Goal: Browse casually: Explore the website without a specific task or goal

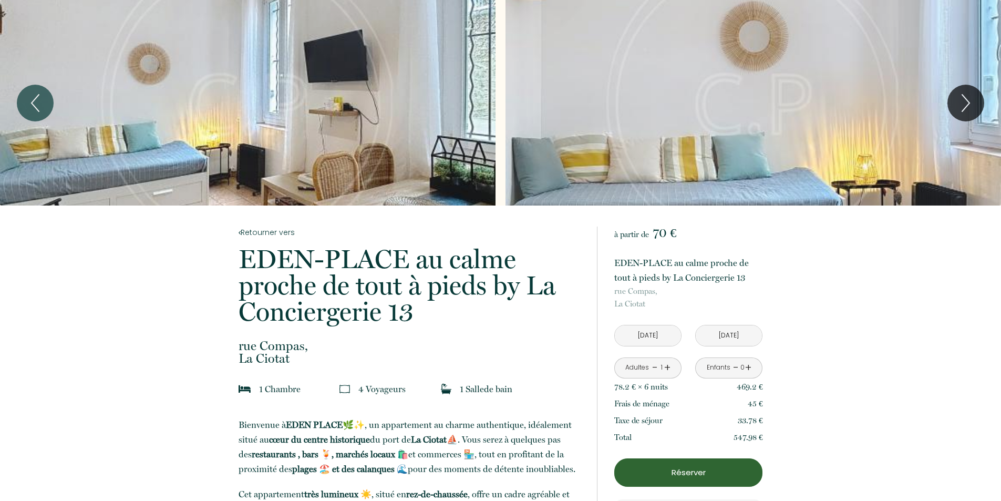
click at [357, 126] on div "Slideshow" at bounding box center [248, 103] width 496 height 206
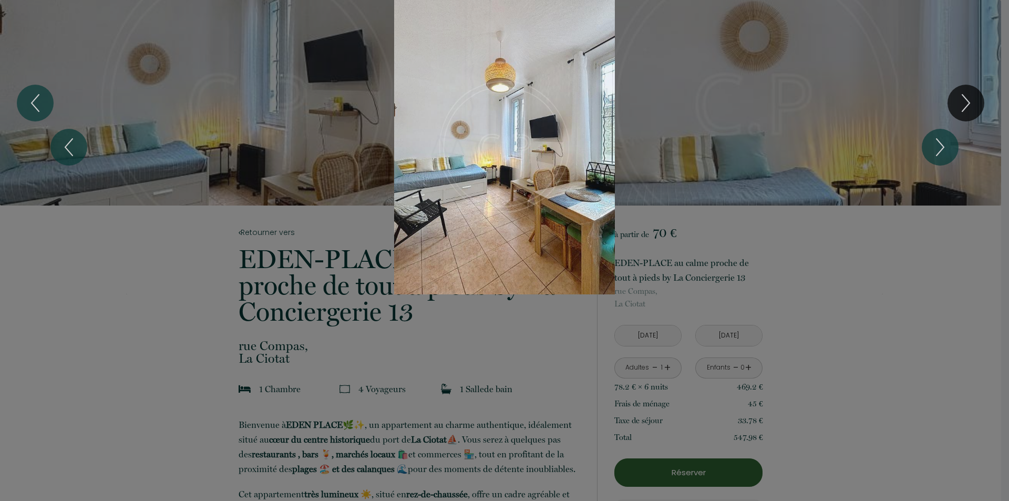
click at [967, 100] on div "1 2 3 4 5 6 7 8 9 10 11 12 13" at bounding box center [504, 147] width 1009 height 294
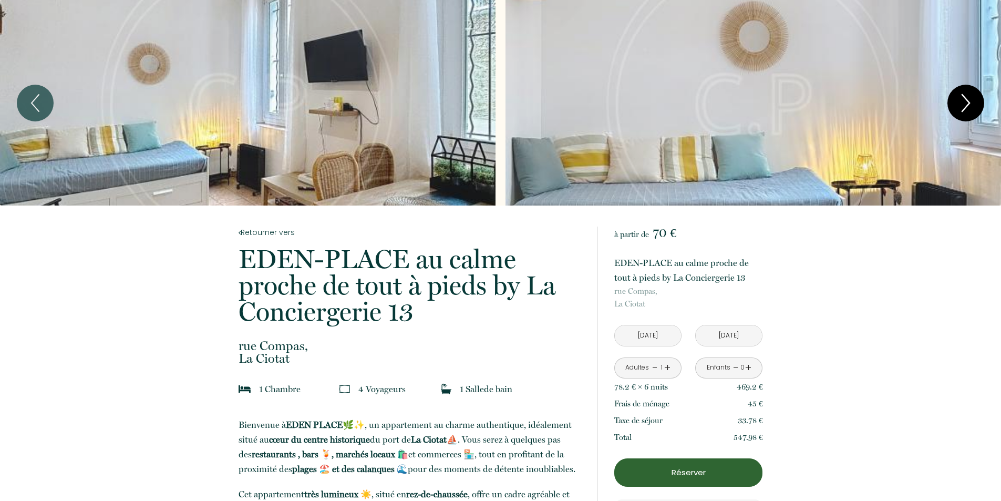
click at [967, 105] on icon "Next" at bounding box center [966, 103] width 22 height 32
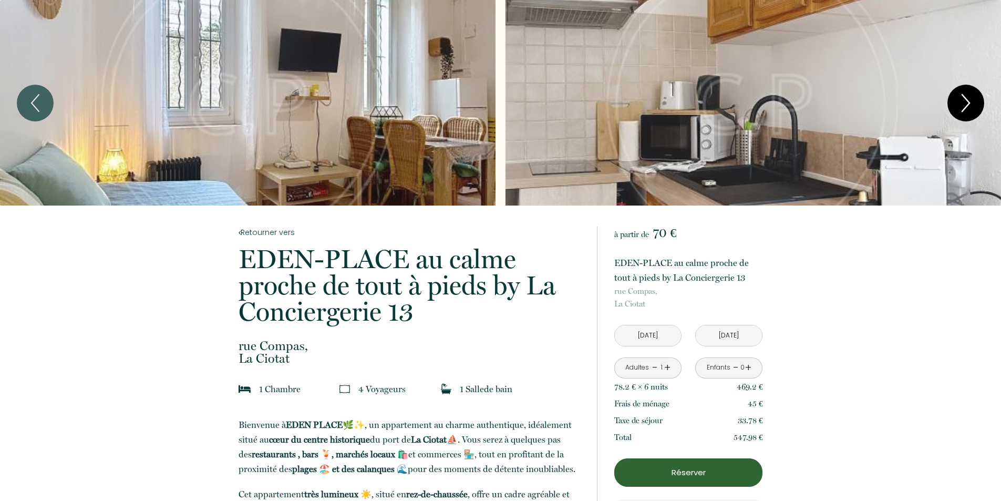
click at [967, 105] on icon "Next" at bounding box center [966, 103] width 22 height 32
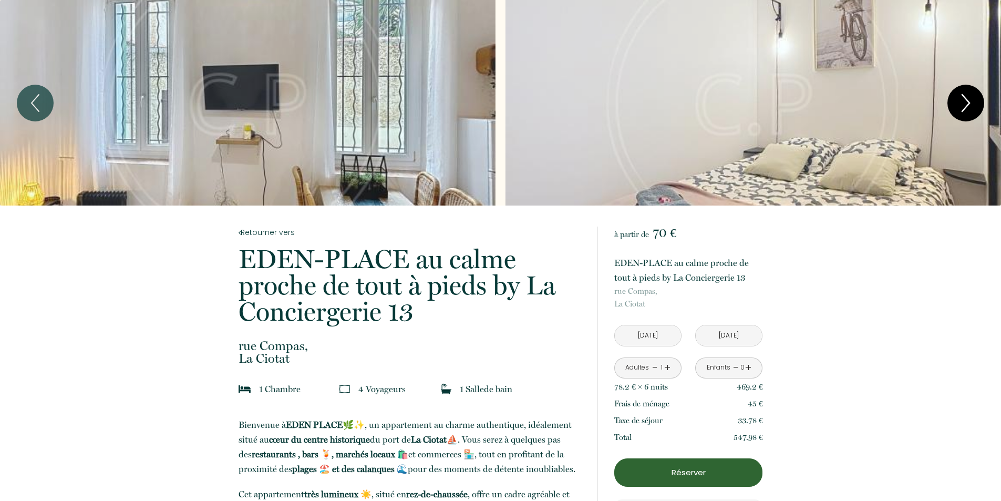
click at [967, 105] on icon "Next" at bounding box center [966, 103] width 22 height 32
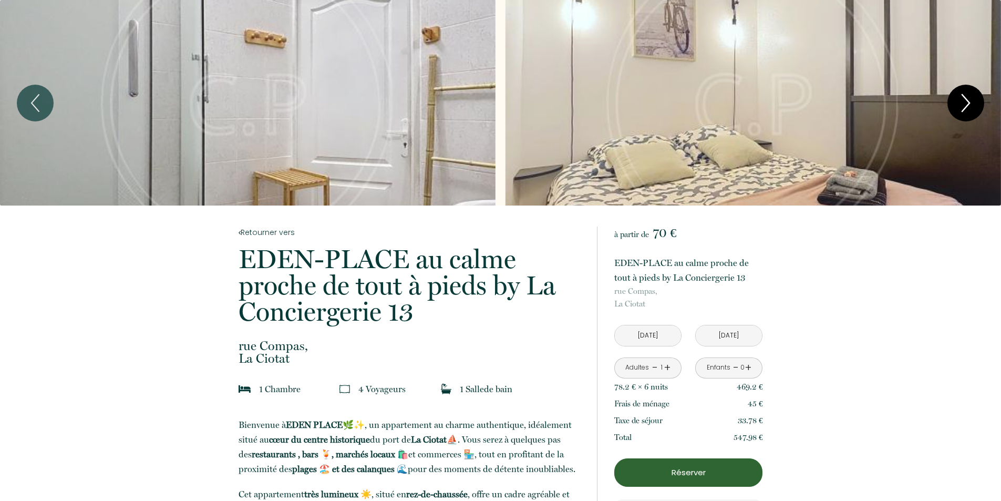
click at [967, 105] on icon "Next" at bounding box center [966, 103] width 22 height 32
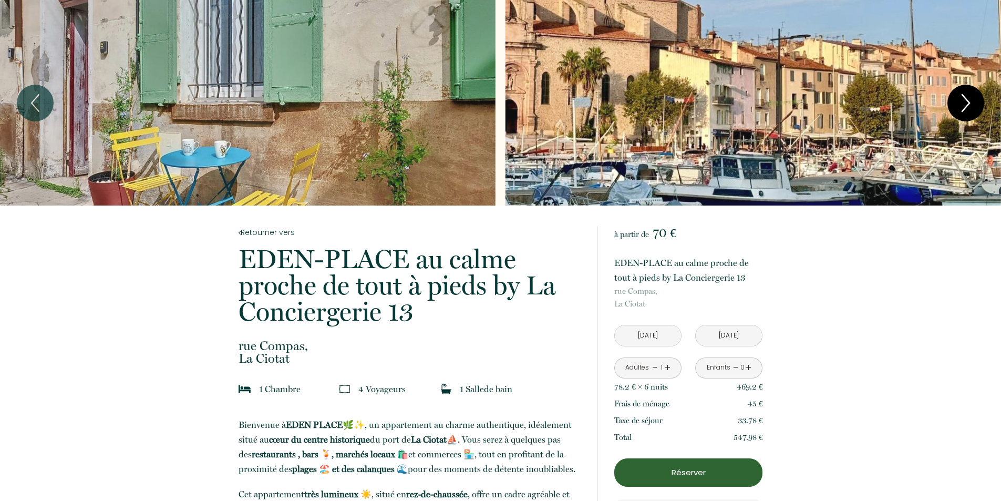
click at [967, 105] on icon "Next" at bounding box center [966, 103] width 22 height 32
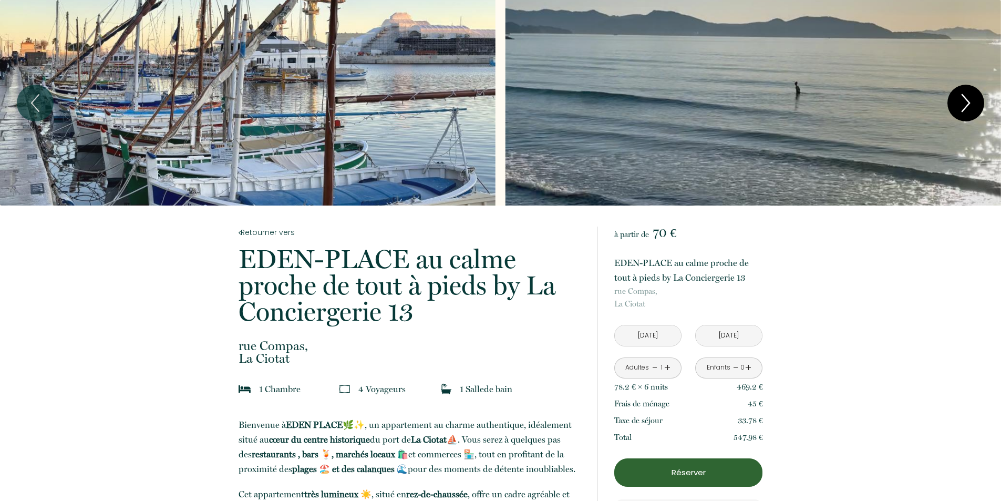
click at [967, 105] on icon "Next" at bounding box center [966, 103] width 22 height 32
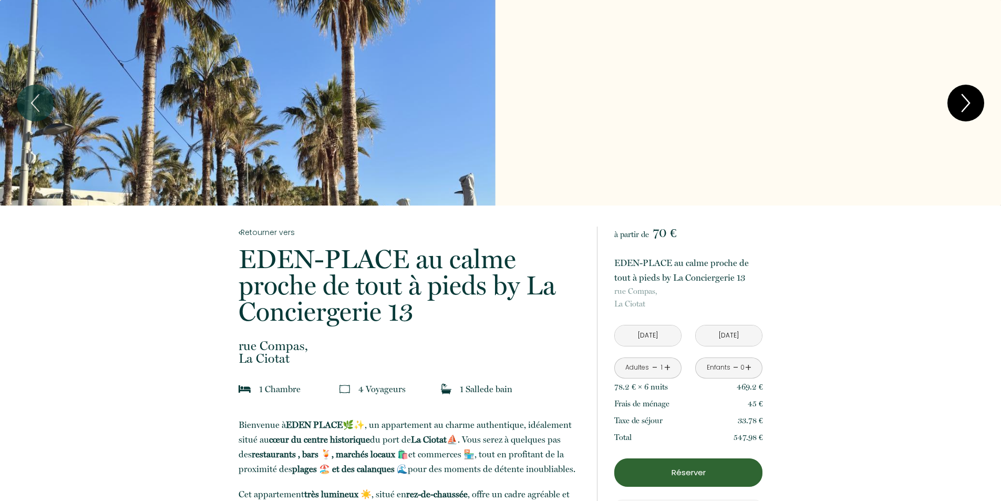
click at [967, 105] on icon "Next" at bounding box center [966, 103] width 22 height 32
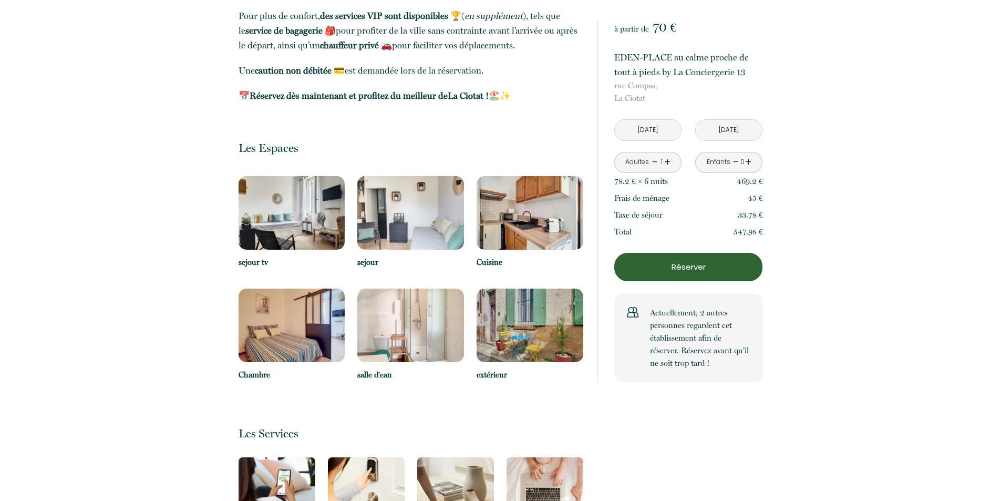
scroll to position [683, 0]
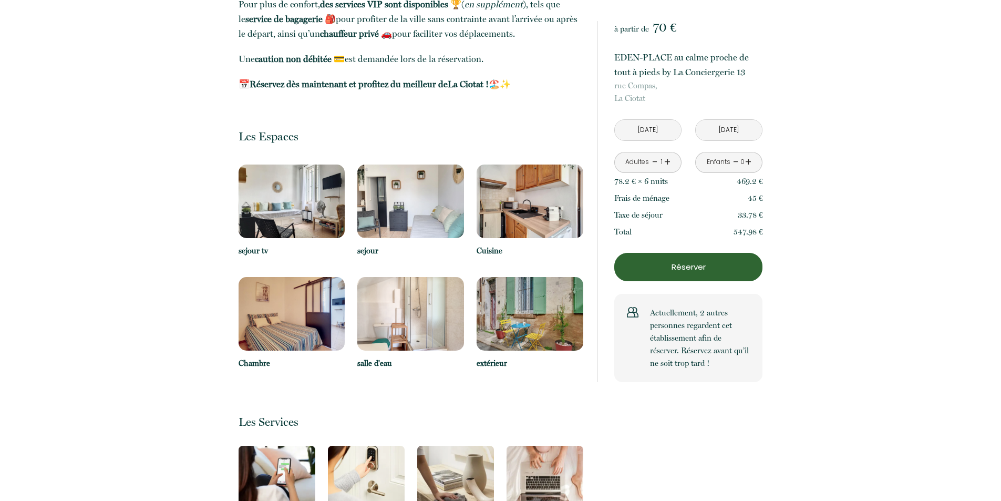
click at [270, 217] on img at bounding box center [292, 202] width 107 height 74
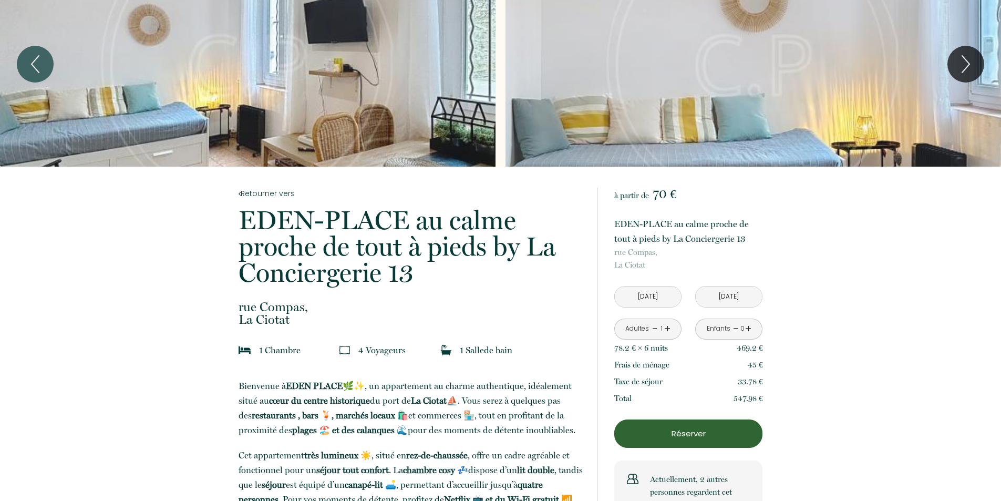
scroll to position [0, 0]
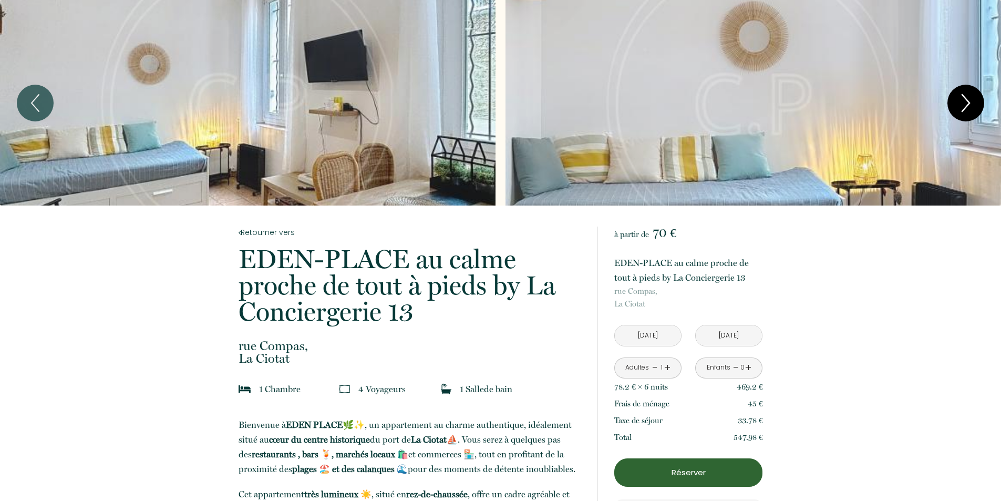
click at [963, 98] on icon "Next" at bounding box center [966, 103] width 22 height 32
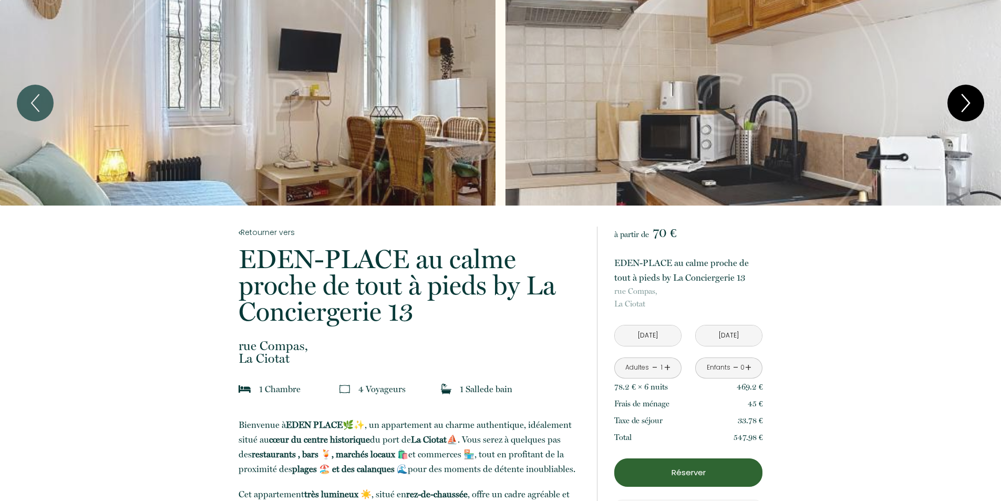
click at [963, 98] on icon "Next" at bounding box center [966, 103] width 22 height 32
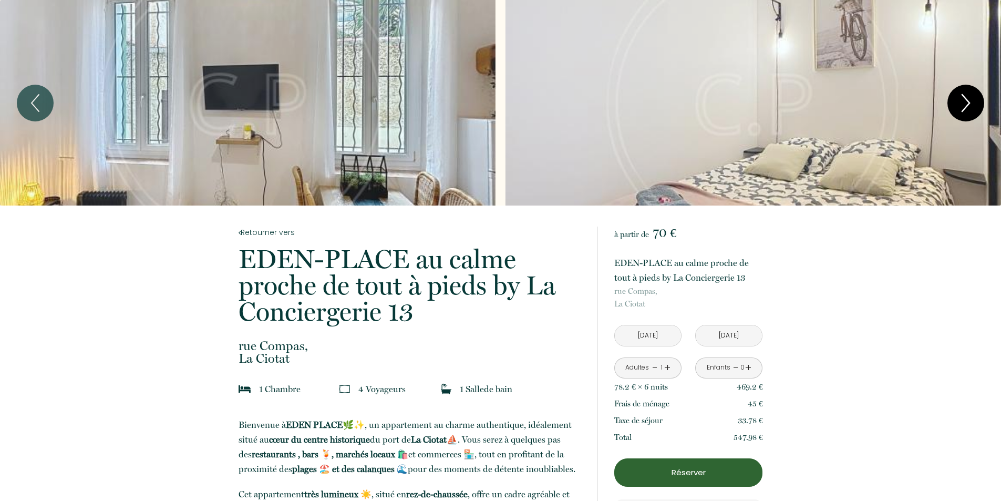
click at [963, 98] on icon "Next" at bounding box center [966, 103] width 22 height 32
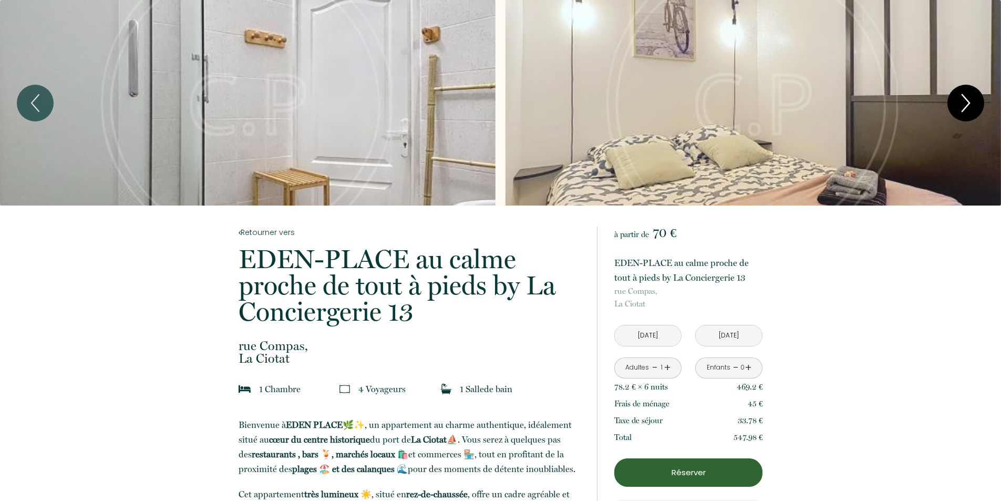
click at [963, 98] on icon "Next" at bounding box center [966, 103] width 22 height 32
